Goal: Task Accomplishment & Management: Complete application form

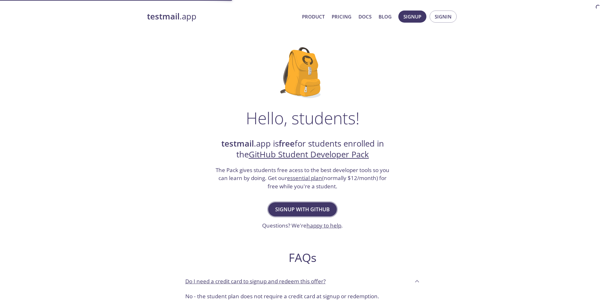
click at [291, 212] on span "Signup with GitHub" at bounding box center [302, 209] width 55 height 9
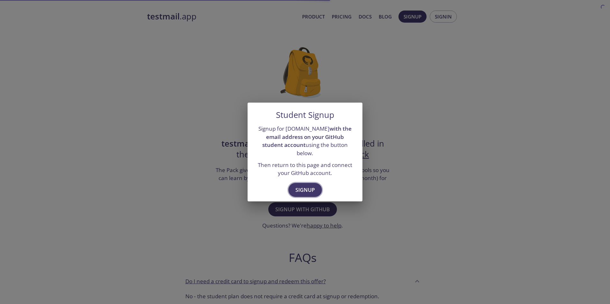
click at [307, 186] on span "Signup" at bounding box center [304, 190] width 19 height 9
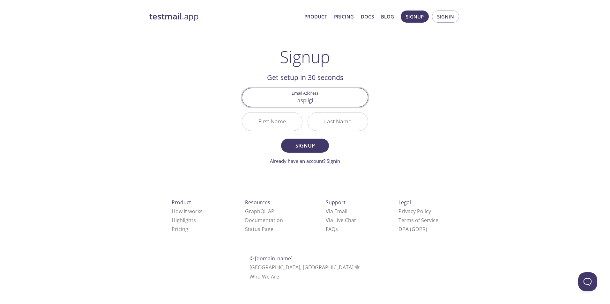
type input "[EMAIL_ADDRESS][DOMAIN_NAME]"
type input "Mich"
type input "Amelie"
type input "Spiglies"
click at [281, 139] on button "Signup" at bounding box center [305, 146] width 48 height 14
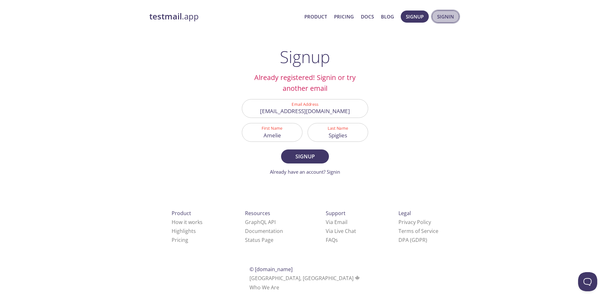
click at [443, 20] on span "Signin" at bounding box center [445, 16] width 17 height 8
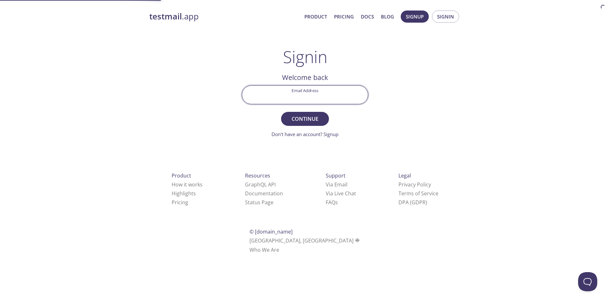
click at [307, 93] on input "Email Address" at bounding box center [305, 95] width 126 height 18
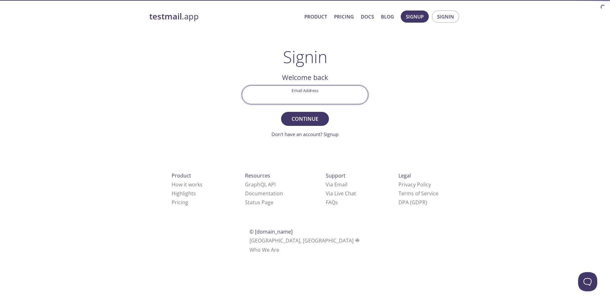
type input "[EMAIL_ADDRESS][DOMAIN_NAME]"
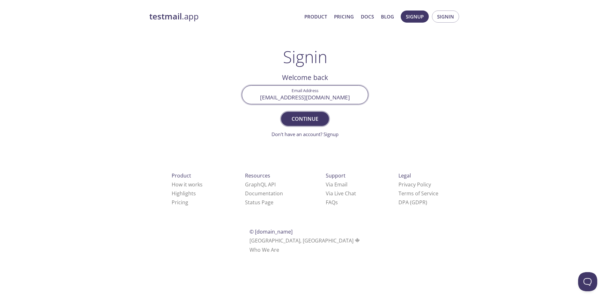
click at [315, 118] on span "Continue" at bounding box center [305, 119] width 34 height 9
click at [301, 97] on input "Signin Security Code" at bounding box center [305, 95] width 126 height 18
type input "hkdcpmv"
click at [281, 112] on button "Signin" at bounding box center [305, 119] width 48 height 14
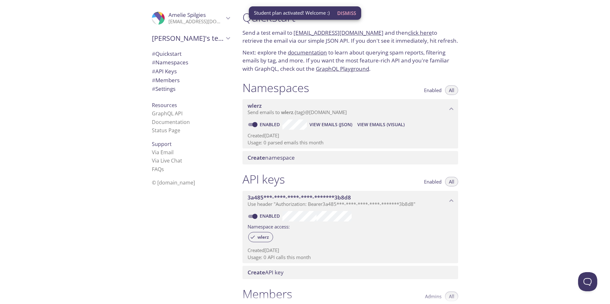
click at [365, 50] on p "Next: explore the documentation to learn about querying spam reports, filtering…" at bounding box center [350, 60] width 216 height 25
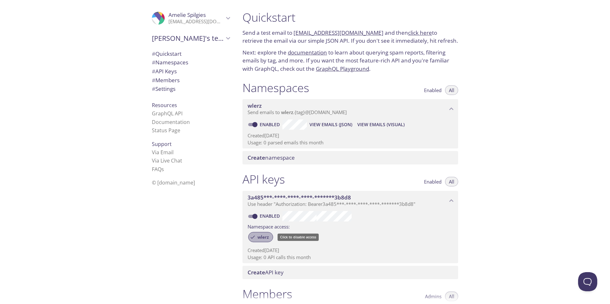
click at [268, 236] on span "wlerz" at bounding box center [263, 237] width 19 height 6
click at [253, 235] on icon at bounding box center [253, 237] width 6 height 6
click at [180, 55] on span "# Quickstart" at bounding box center [191, 54] width 78 height 8
click at [308, 54] on link "documentation" at bounding box center [307, 52] width 39 height 7
